Goal: Navigation & Orientation: Find specific page/section

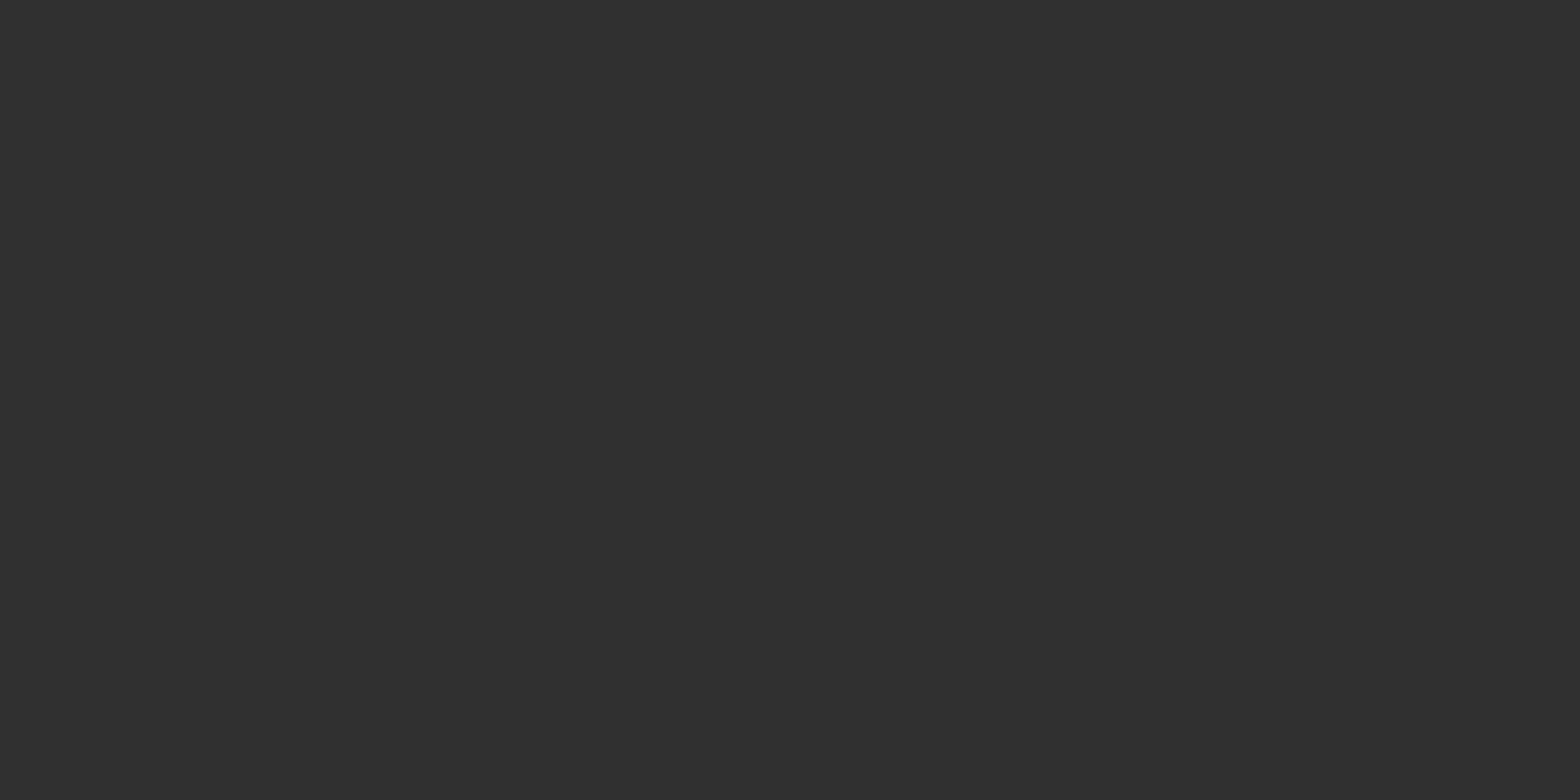
click at [1528, 67] on div at bounding box center [784, 392] width 1568 height 784
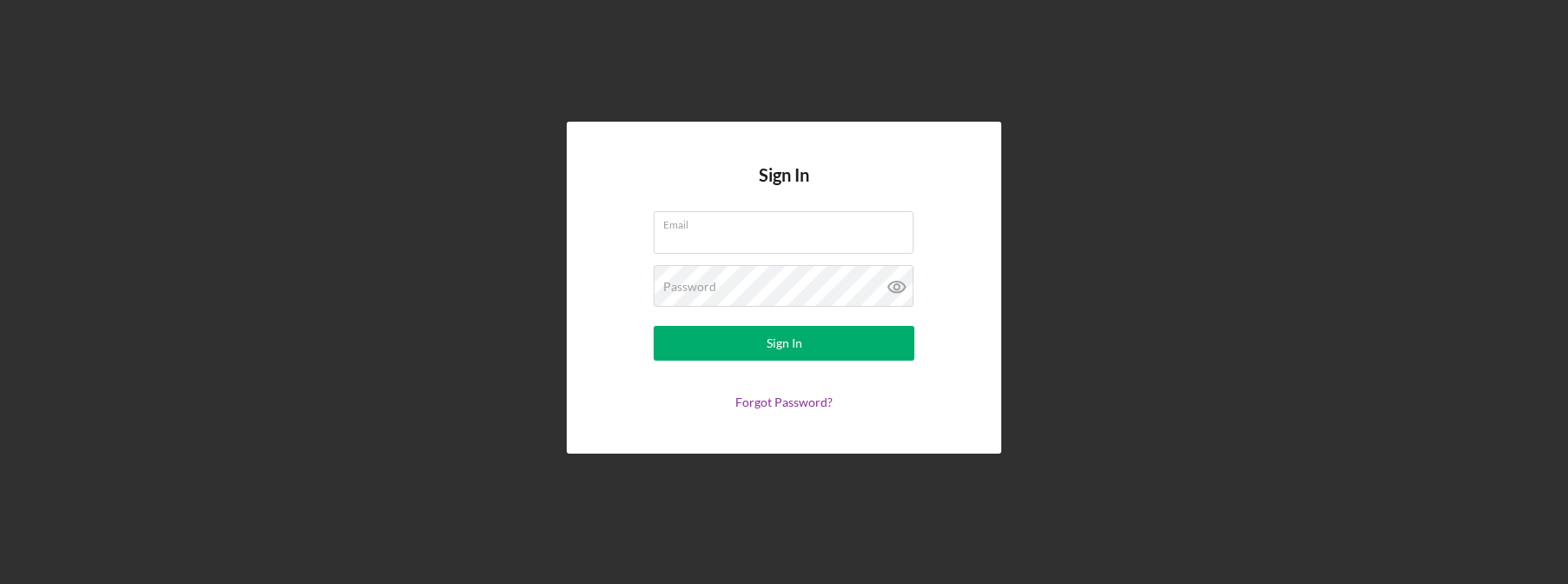
type input "[EMAIL_ADDRESS][DOMAIN_NAME]"
